Goal: Task Accomplishment & Management: Manage account settings

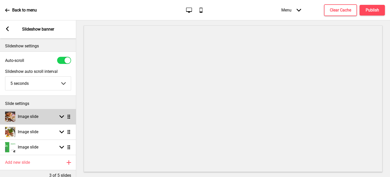
scroll to position [25, 0]
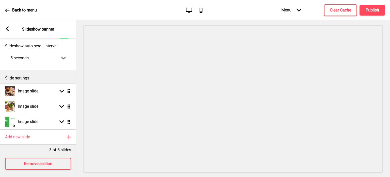
click at [11, 31] on div "Arrow left Slideshow banner" at bounding box center [38, 29] width 76 height 18
click at [10, 30] on div "Arrow left Slideshow banner" at bounding box center [38, 29] width 76 height 18
click at [9, 28] on rect at bounding box center [7, 28] width 5 height 5
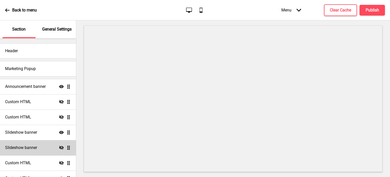
click at [49, 149] on div "Slideshow banner Hide Drag" at bounding box center [38, 147] width 76 height 15
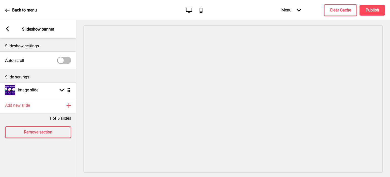
click at [8, 30] on icon at bounding box center [7, 28] width 3 height 5
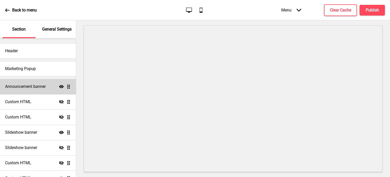
click at [29, 88] on h4 "Announcement banner" at bounding box center [25, 87] width 41 height 6
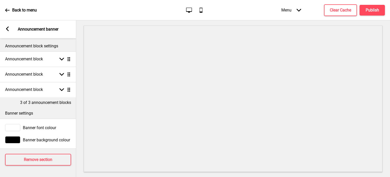
click at [9, 28] on rect at bounding box center [7, 28] width 5 height 5
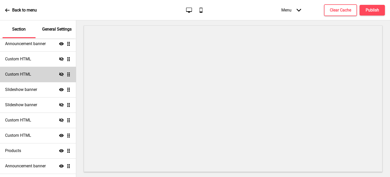
scroll to position [51, 0]
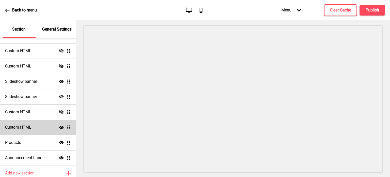
click at [29, 126] on h4 "Custom HTML" at bounding box center [18, 127] width 26 height 6
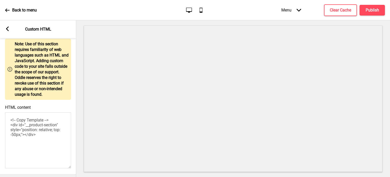
scroll to position [47, 0]
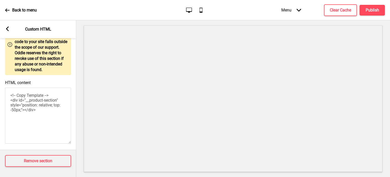
click at [9, 29] on rect at bounding box center [7, 28] width 5 height 5
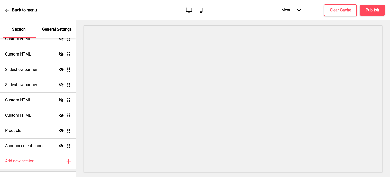
scroll to position [72, 0]
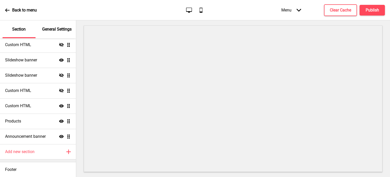
click at [8, 9] on icon at bounding box center [7, 10] width 5 height 5
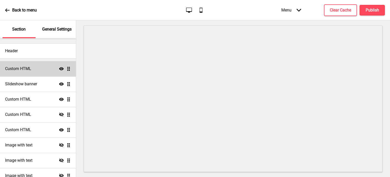
click at [33, 73] on div "Custom HTML Show Drag" at bounding box center [38, 68] width 76 height 15
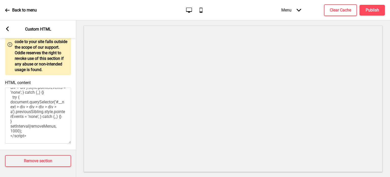
scroll to position [98, 0]
click at [9, 29] on rect at bounding box center [7, 28] width 5 height 5
